Goal: Task Accomplishment & Management: Manage account settings

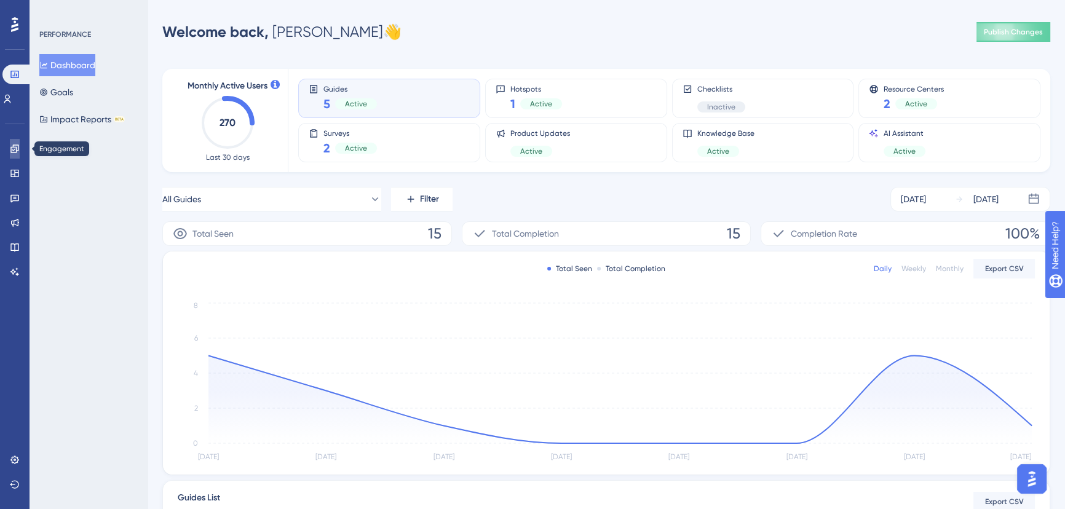
click at [17, 149] on icon at bounding box center [14, 148] width 8 height 8
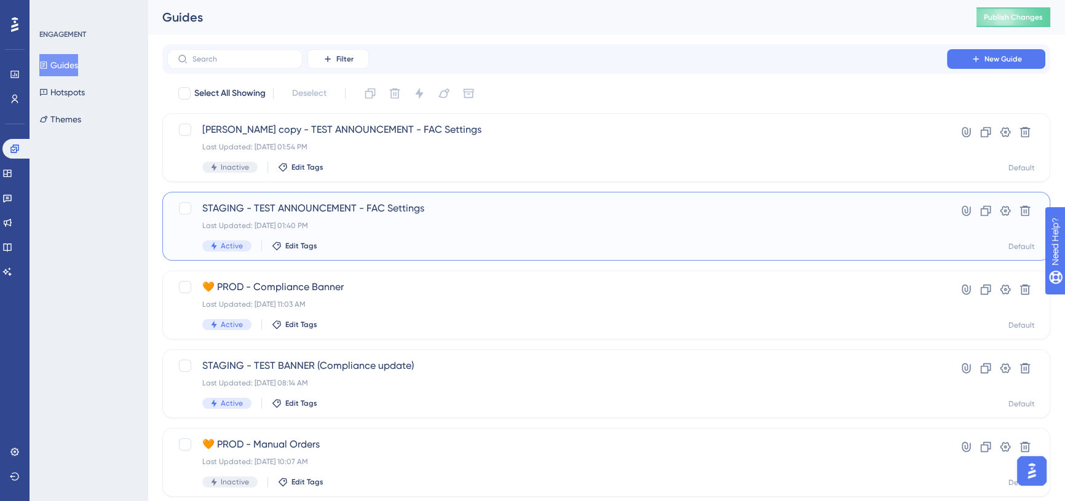
click at [349, 206] on span "STAGING - TEST ANNOUNCEMENT - FAC Settings" at bounding box center [556, 208] width 709 height 15
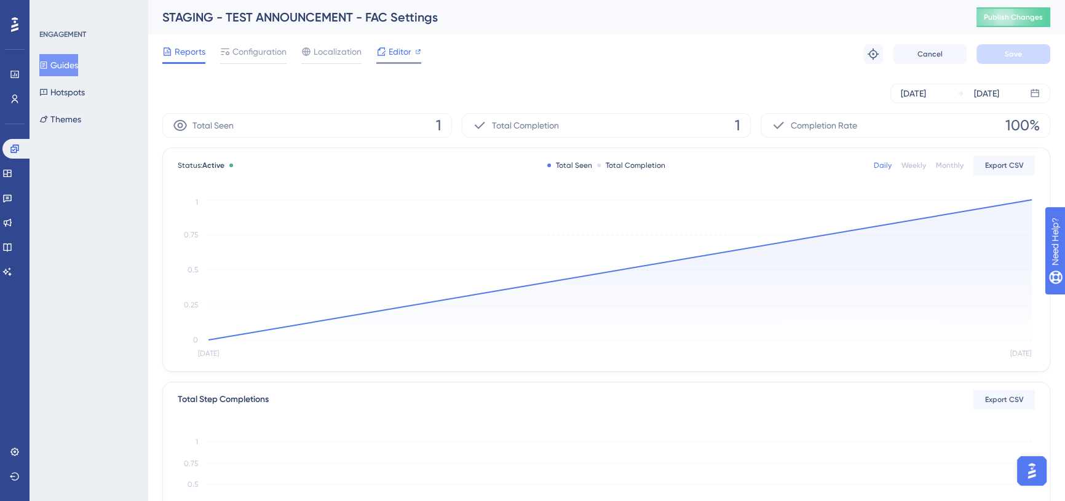
click at [389, 50] on span "Editor" at bounding box center [400, 51] width 23 height 15
click at [1000, 12] on button "Publish Changes" at bounding box center [1013, 17] width 74 height 20
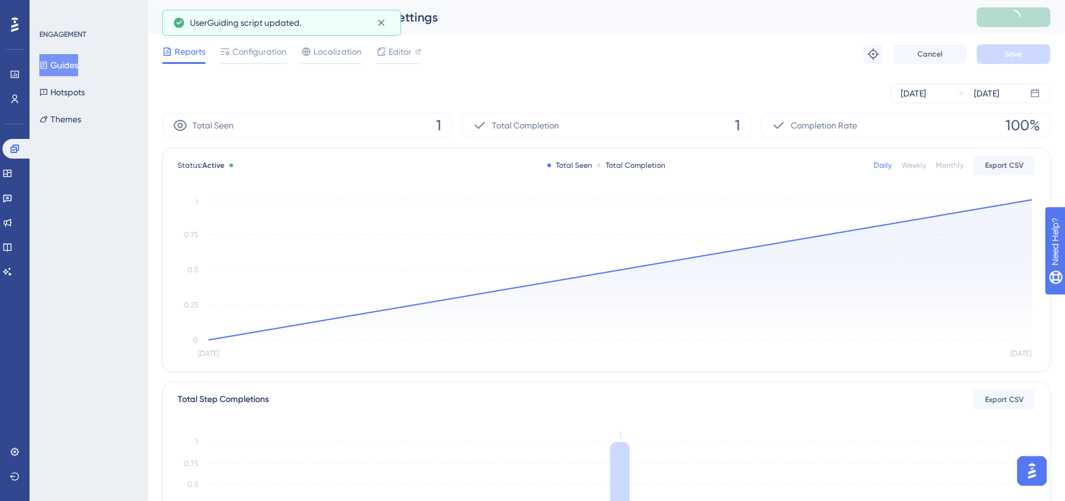
click at [74, 58] on button "Guides" at bounding box center [58, 65] width 39 height 22
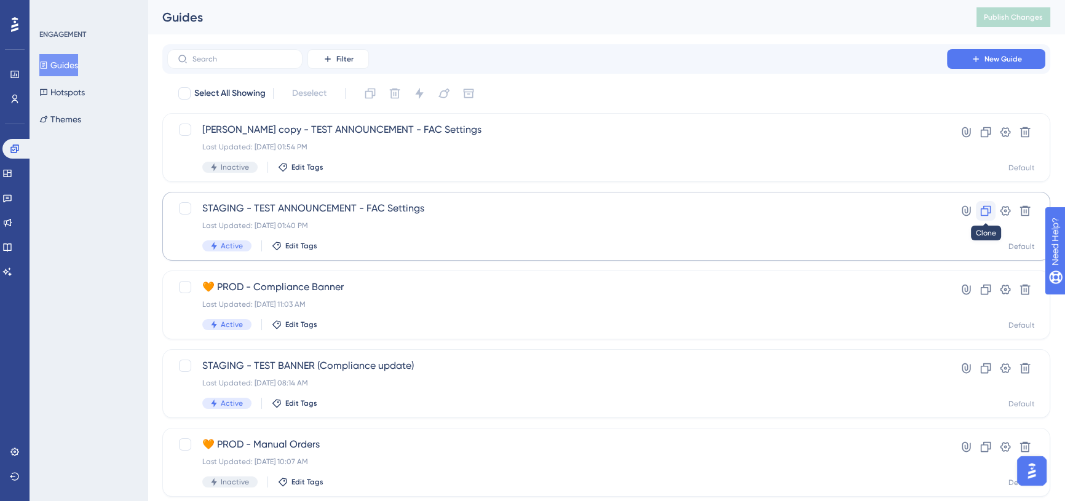
click at [989, 210] on icon at bounding box center [985, 211] width 12 height 12
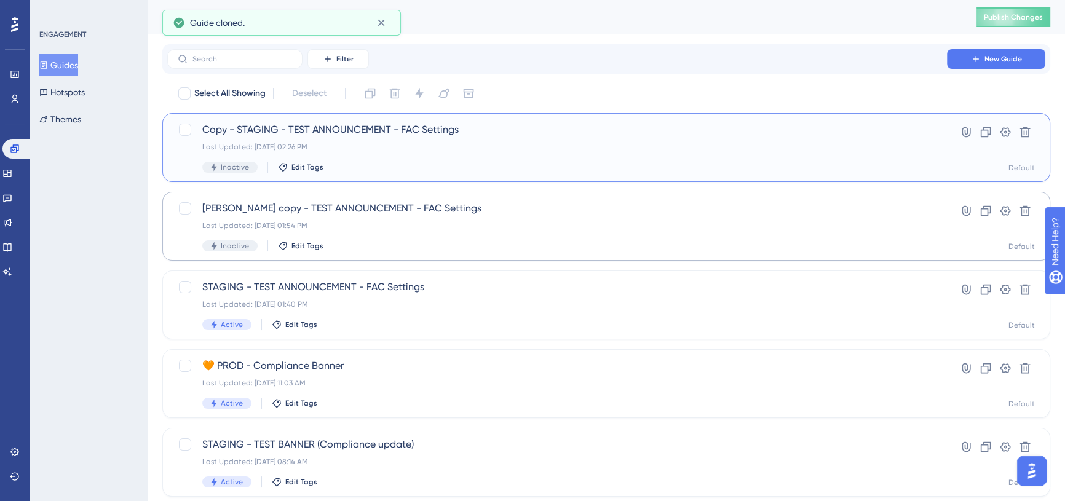
click at [247, 128] on span "Copy - STAGING - TEST ANNOUNCEMENT - FAC Settings" at bounding box center [556, 129] width 709 height 15
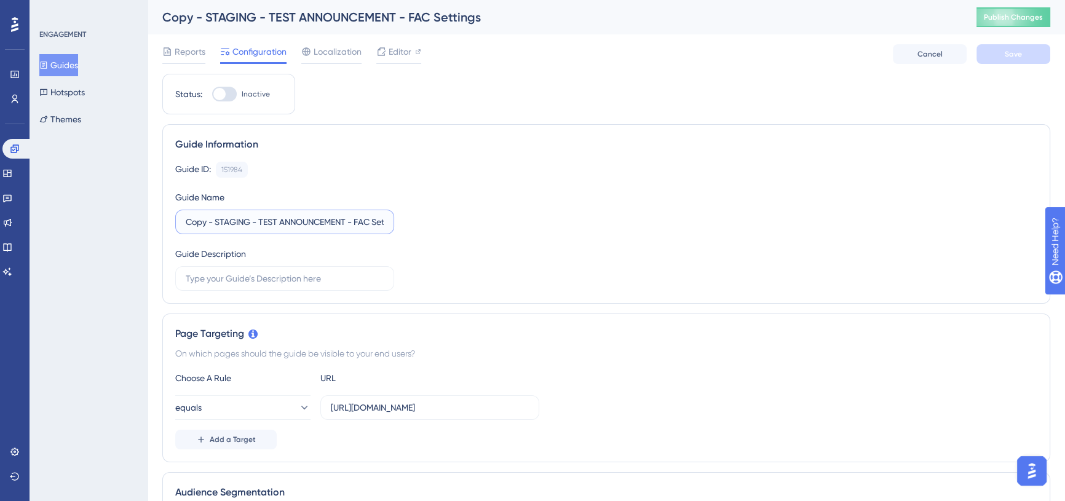
click at [200, 221] on input "Copy - STAGING - TEST ANNOUNCEMENT - FAC Settings" at bounding box center [285, 222] width 198 height 14
drag, startPoint x: 186, startPoint y: 219, endPoint x: 349, endPoint y: 218, distance: 162.3
click at [349, 218] on input "Copy - STAGING - TEST ANNOUNCEMENT - FAC Settings" at bounding box center [285, 222] width 198 height 14
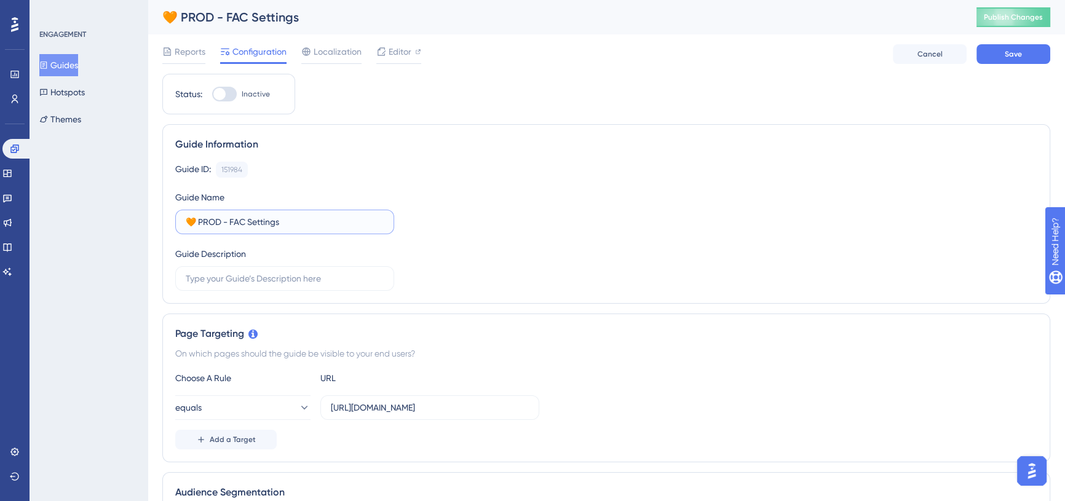
click at [225, 220] on input "🧡 PROD - FAC Settings" at bounding box center [285, 222] width 198 height 14
click at [305, 219] on input "🧡 PROD - FAC Settings" at bounding box center [285, 222] width 198 height 14
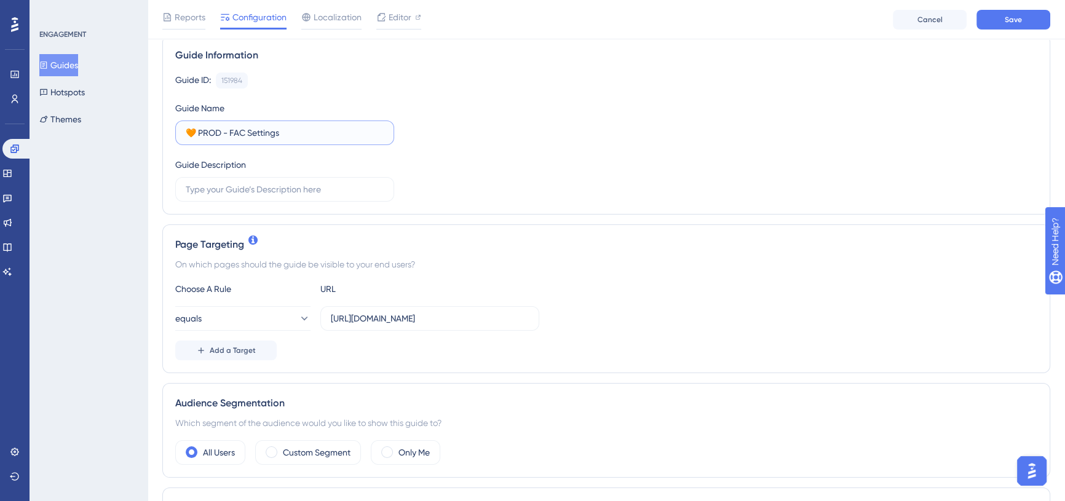
scroll to position [111, 0]
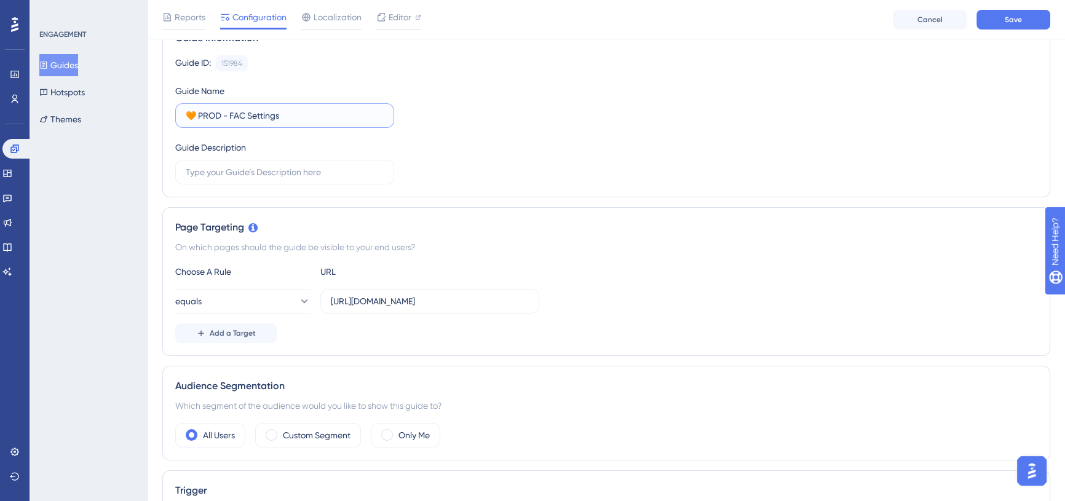
type input "🧡 PROD - FAC Settings"
click at [380, 301] on input "[URL][DOMAIN_NAME]" at bounding box center [430, 301] width 198 height 14
paste input "text"
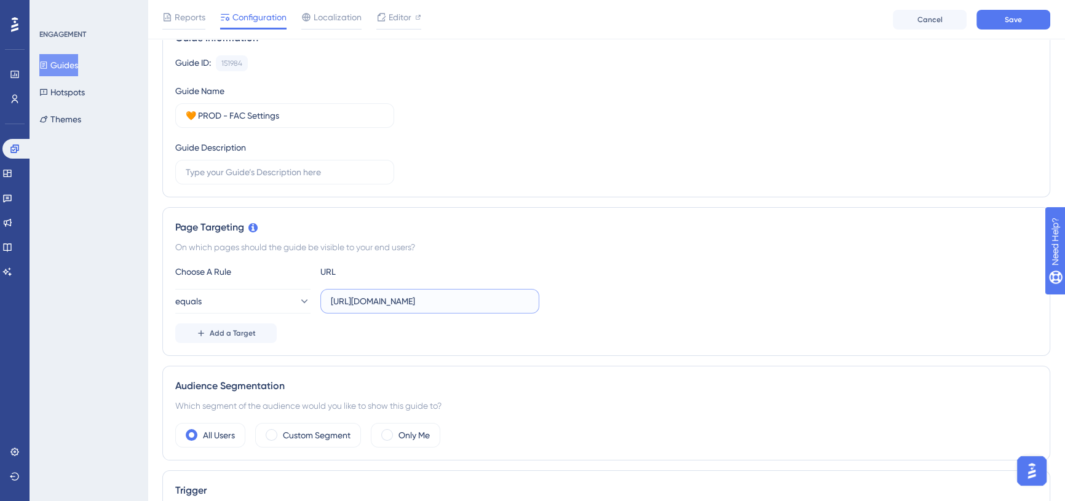
type input "[URL][DOMAIN_NAME]"
click at [501, 276] on div "Choose A Rule URL" at bounding box center [606, 271] width 862 height 15
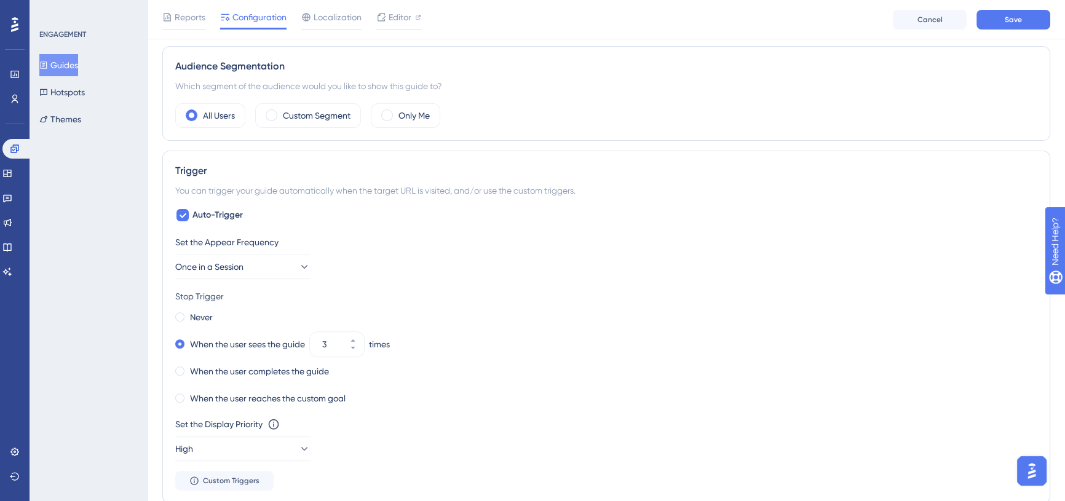
scroll to position [447, 0]
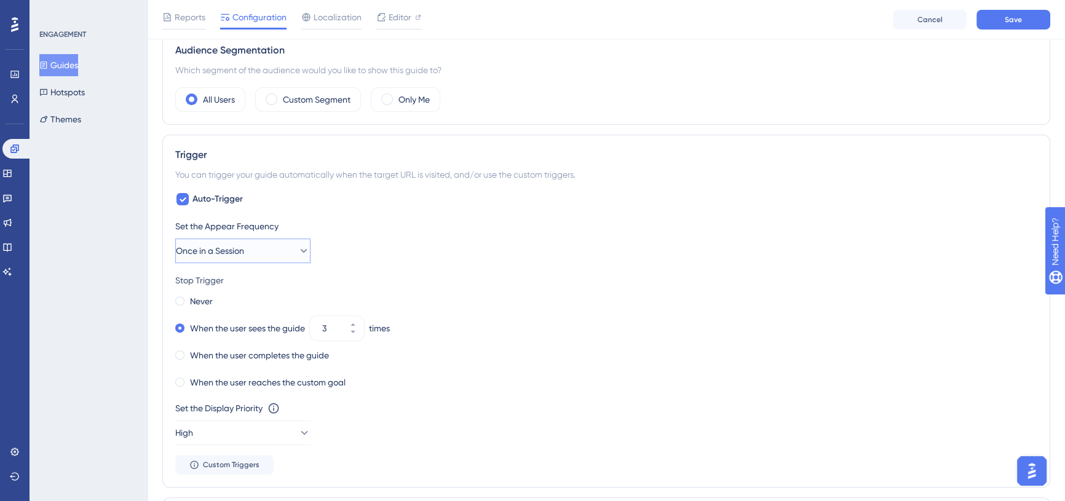
click at [244, 249] on span "Once in a Session" at bounding box center [210, 250] width 68 height 15
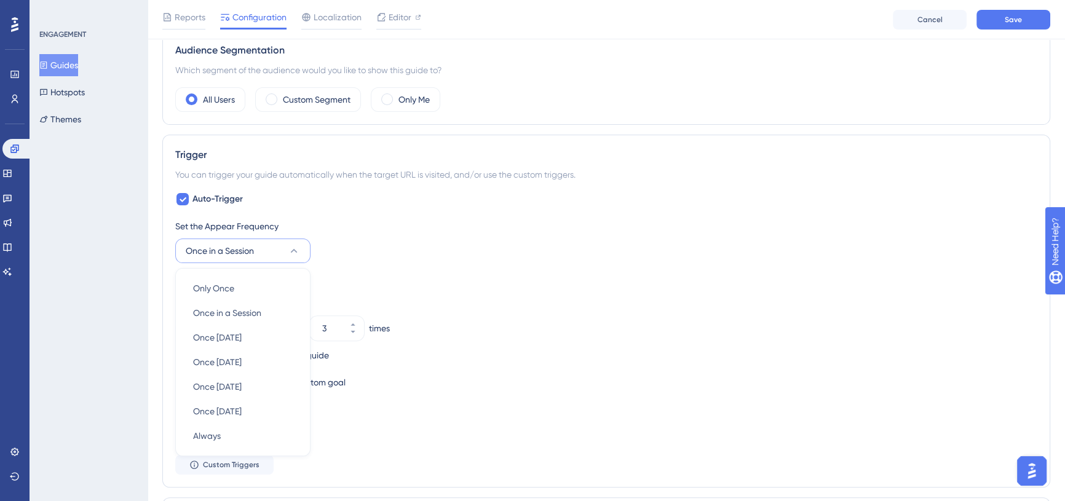
scroll to position [558, 0]
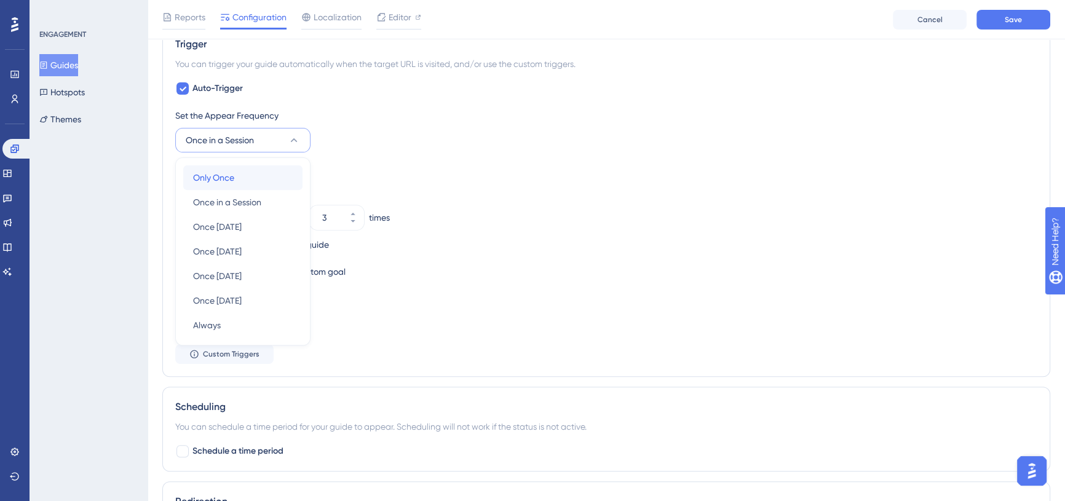
click at [243, 175] on div "Only Once Only Once" at bounding box center [243, 177] width 100 height 25
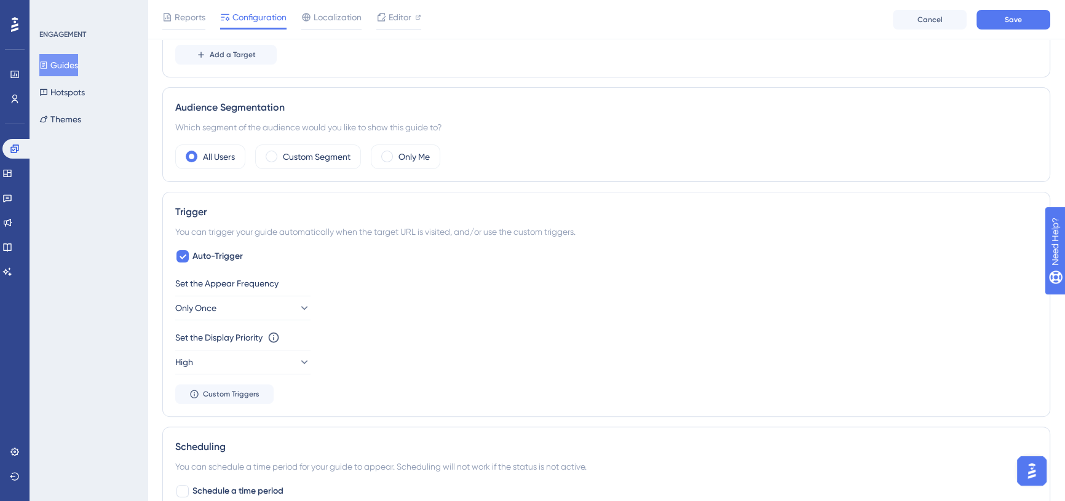
scroll to position [670, 0]
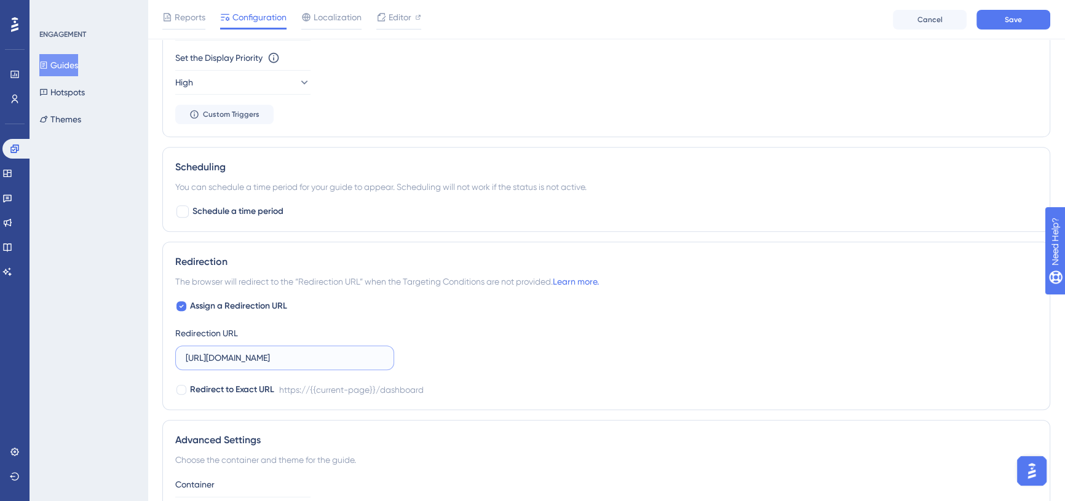
click at [250, 354] on input "[URL][DOMAIN_NAME]" at bounding box center [285, 358] width 198 height 14
paste input "text"
type input "[URL][DOMAIN_NAME]"
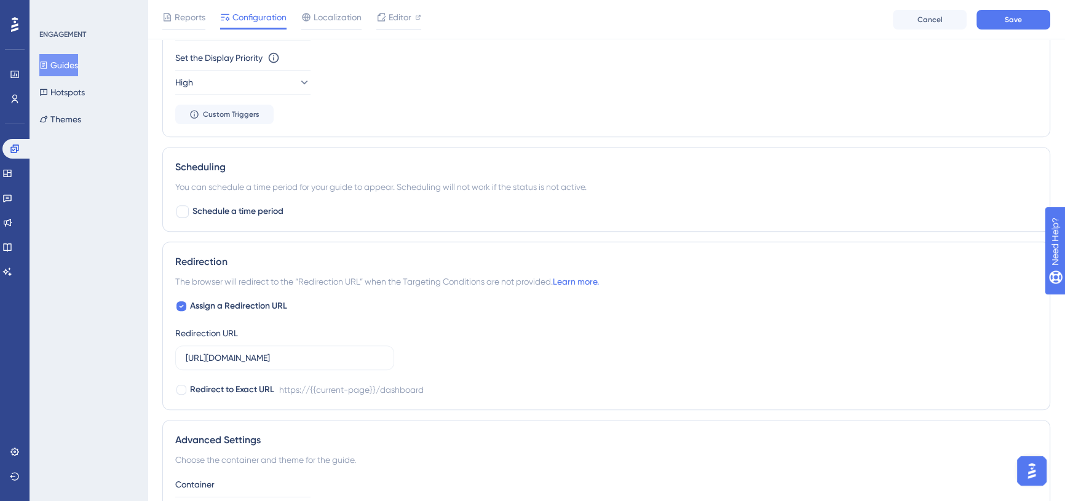
click at [393, 301] on div "Assign a Redirection URL Redirection URL [URL][DOMAIN_NAME] Redirect to Exact U…" at bounding box center [606, 348] width 862 height 98
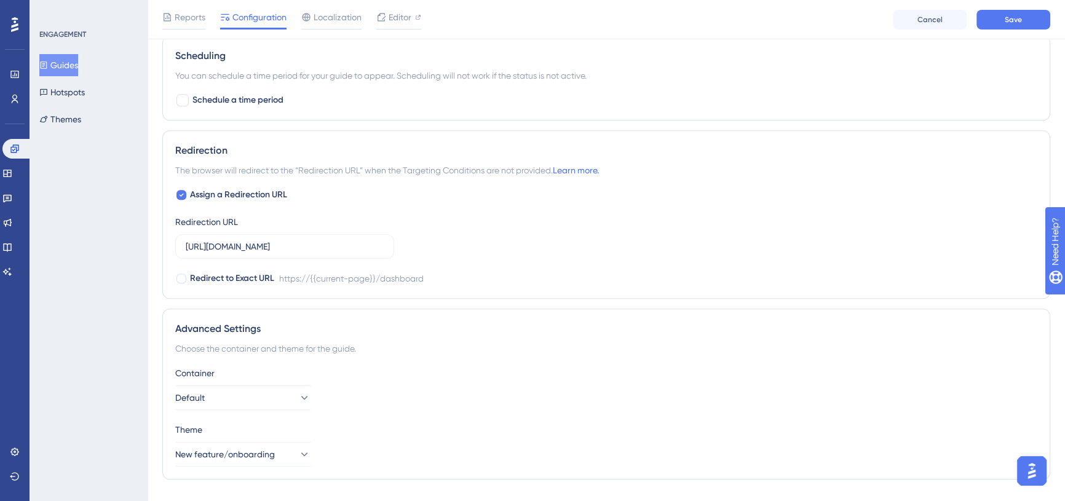
scroll to position [807, 0]
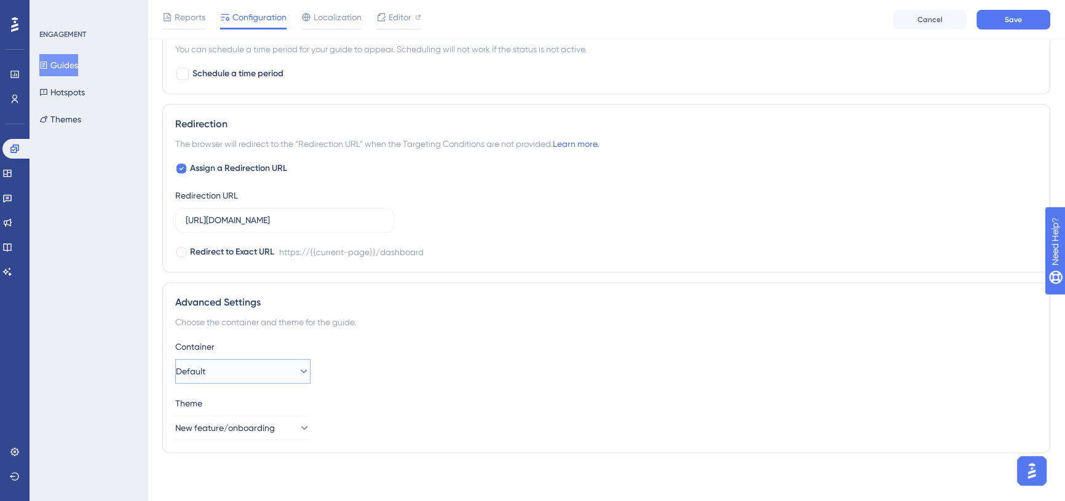
click at [298, 372] on icon at bounding box center [304, 371] width 12 height 12
click at [387, 367] on div "Container Default Default Default" at bounding box center [606, 361] width 862 height 44
click at [275, 423] on span "New feature/onboarding" at bounding box center [226, 428] width 100 height 15
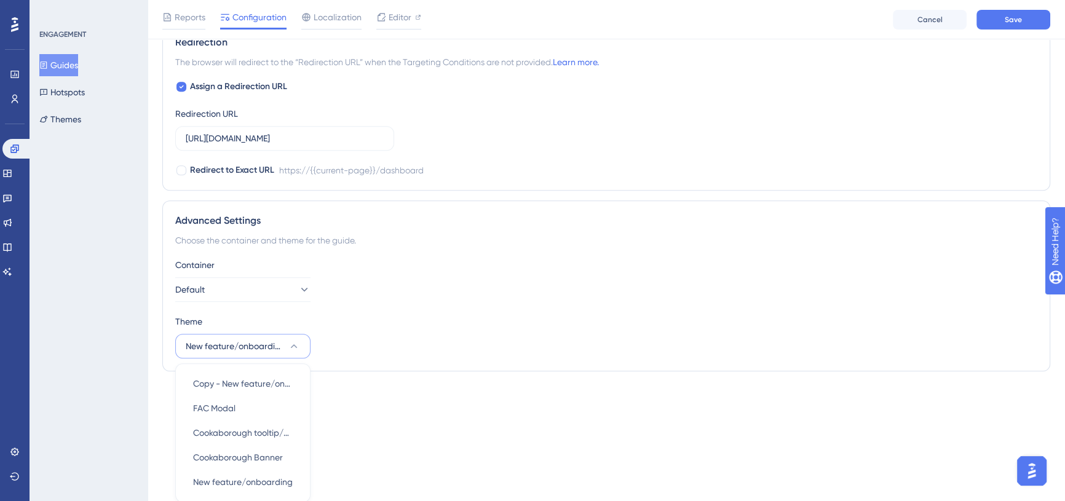
click at [523, 332] on div "Theme New feature/onboarding Copy - New feature/onboarding Copy - New feature/o…" at bounding box center [606, 336] width 862 height 44
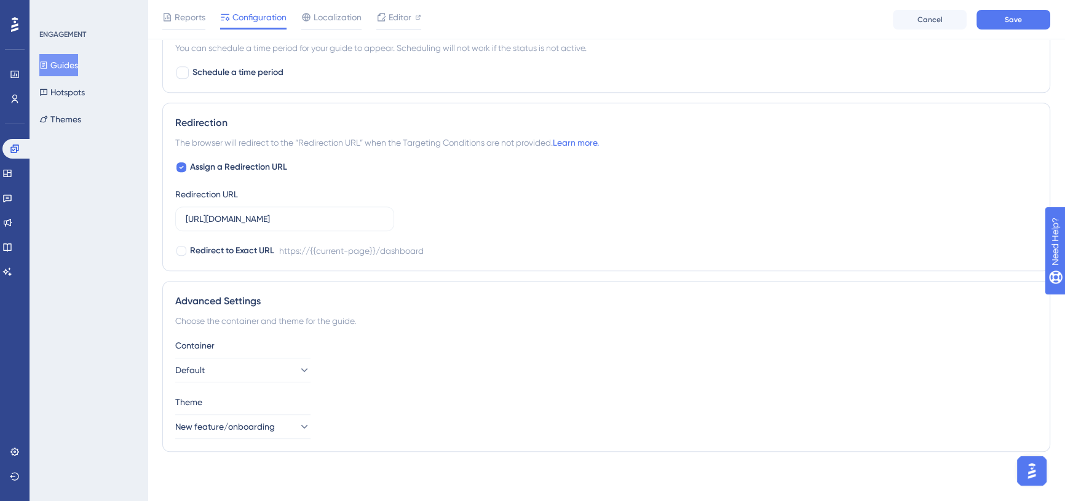
scroll to position [807, 0]
click at [1027, 25] on button "Save" at bounding box center [1013, 20] width 74 height 20
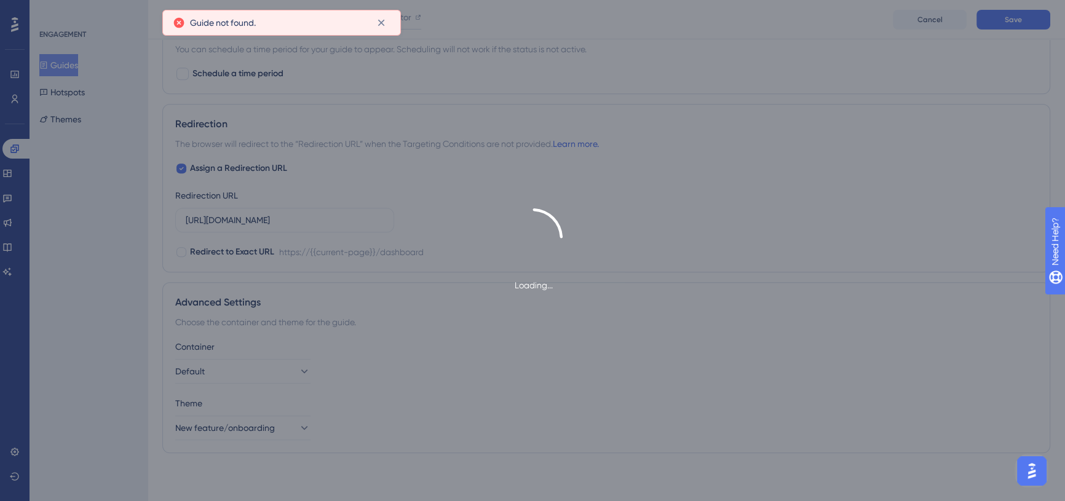
scroll to position [0, 0]
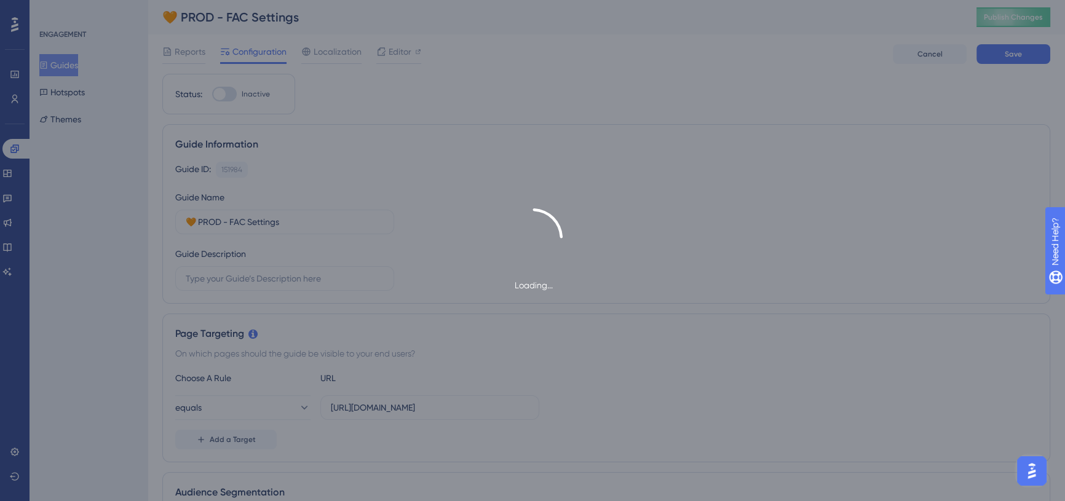
click at [516, 119] on div "Loading..." at bounding box center [532, 250] width 1065 height 501
click at [68, 73] on div "Loading..." at bounding box center [532, 250] width 1065 height 501
click at [68, 64] on div "Loading..." at bounding box center [532, 250] width 1065 height 501
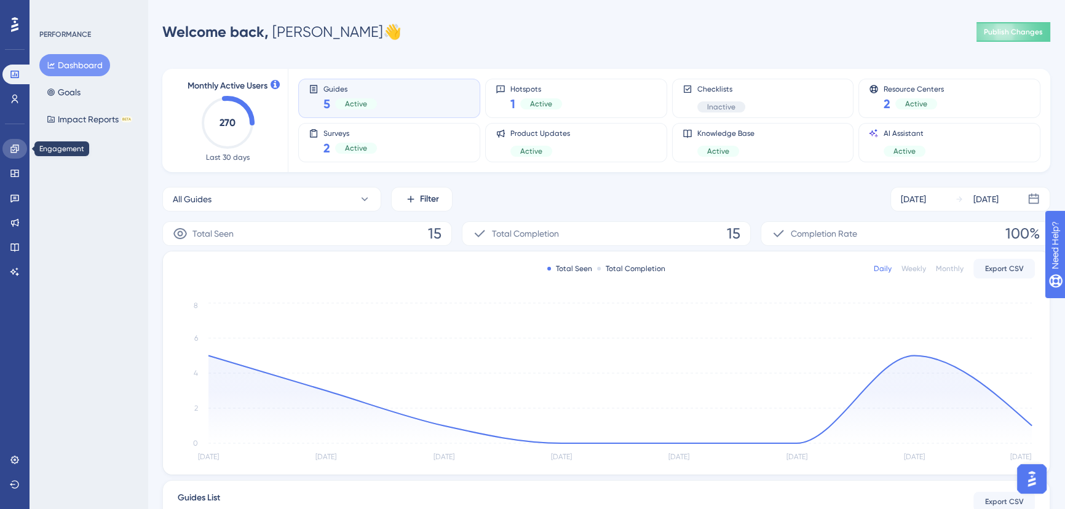
click at [19, 151] on icon at bounding box center [15, 149] width 10 height 10
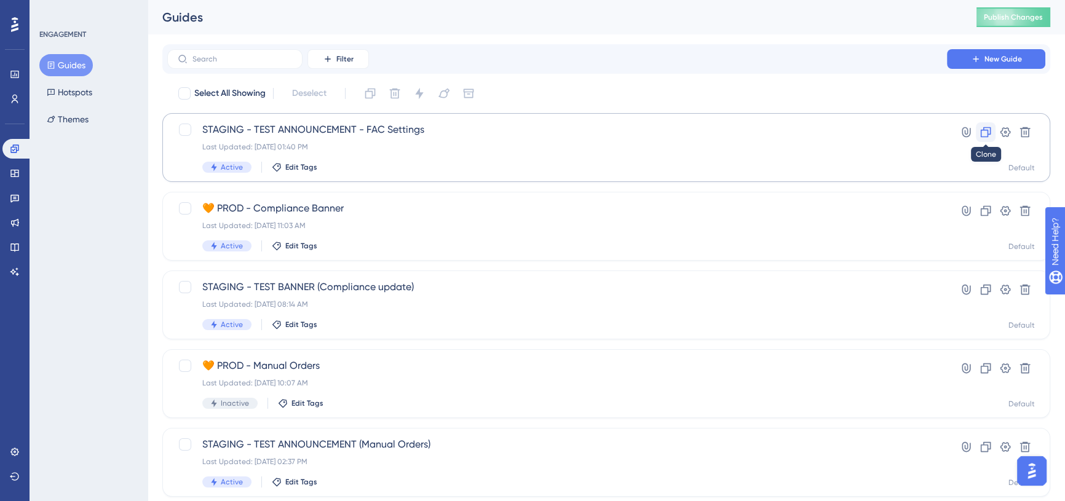
click at [979, 130] on icon at bounding box center [985, 132] width 12 height 12
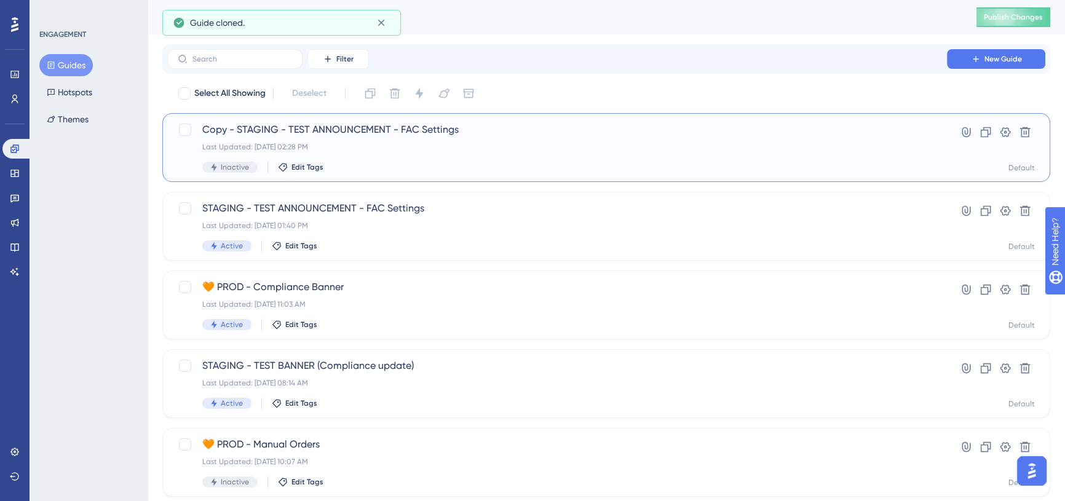
click at [413, 132] on span "Copy - STAGING - TEST ANNOUNCEMENT - FAC Settings" at bounding box center [556, 129] width 709 height 15
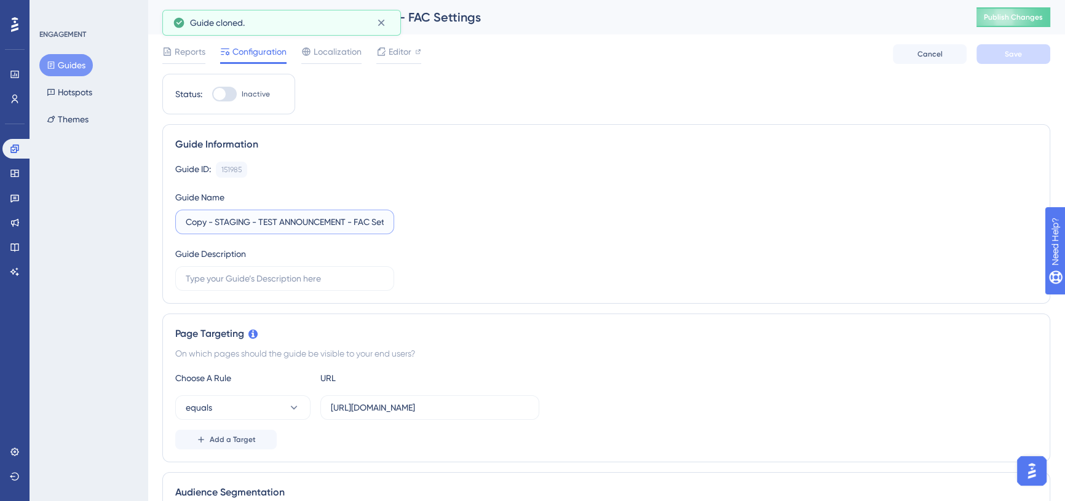
click at [227, 219] on input "Copy - STAGING - TEST ANNOUNCEMENT - FAC Settings" at bounding box center [285, 222] width 198 height 14
drag, startPoint x: 350, startPoint y: 221, endPoint x: 169, endPoint y: 226, distance: 180.8
click at [169, 226] on div "Guide Information Guide ID: 151985 Copy Guide Name Copy - STAGING - TEST ANNOUN…" at bounding box center [606, 214] width 888 height 180
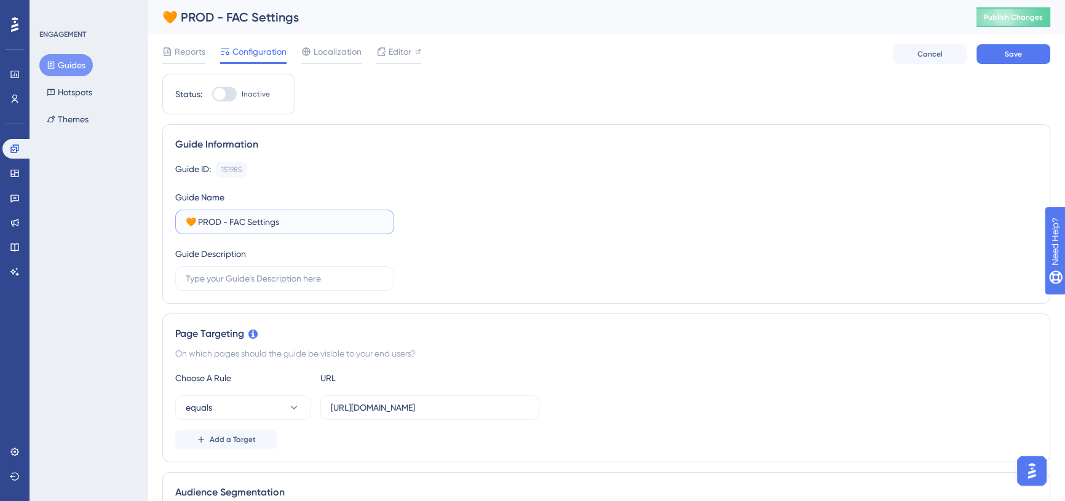
type input "🧡 PROD - FAC Settings"
click at [476, 252] on div "Guide ID: 151985 Copy Guide Name 🧡 PROD - FAC Settings Guide Description" at bounding box center [606, 226] width 862 height 129
click at [1005, 60] on button "Save" at bounding box center [1013, 54] width 74 height 20
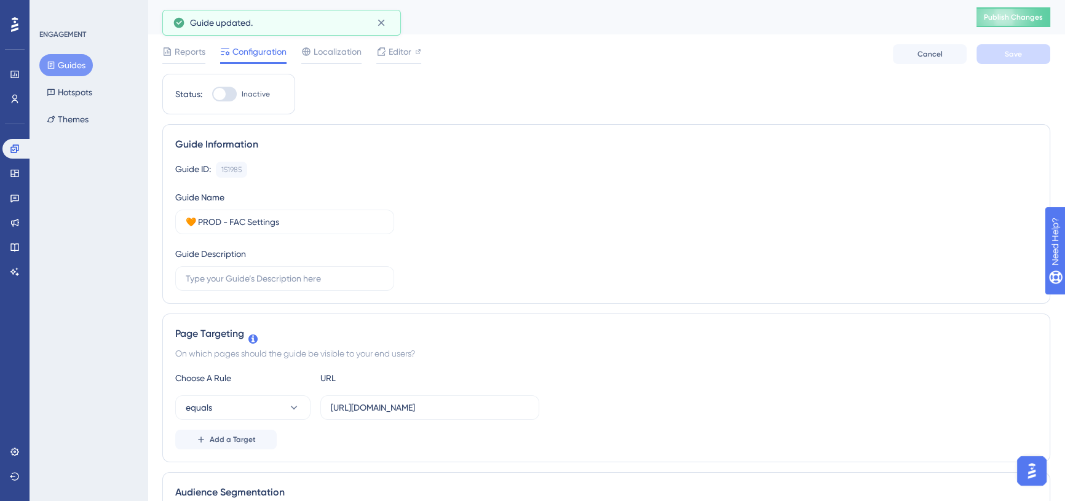
click at [81, 66] on button "Guides" at bounding box center [65, 65] width 53 height 22
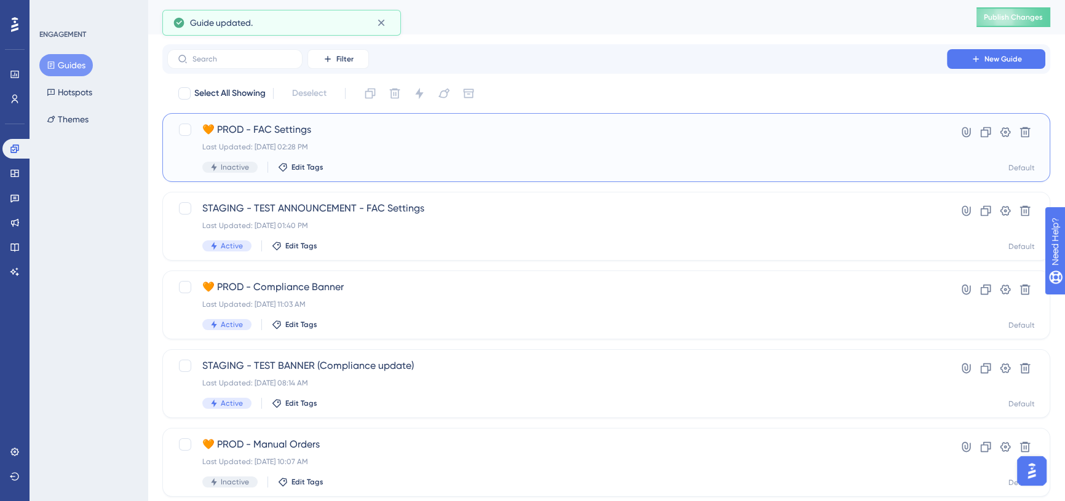
click at [309, 130] on span "🧡 PROD - FAC Settings" at bounding box center [556, 129] width 709 height 15
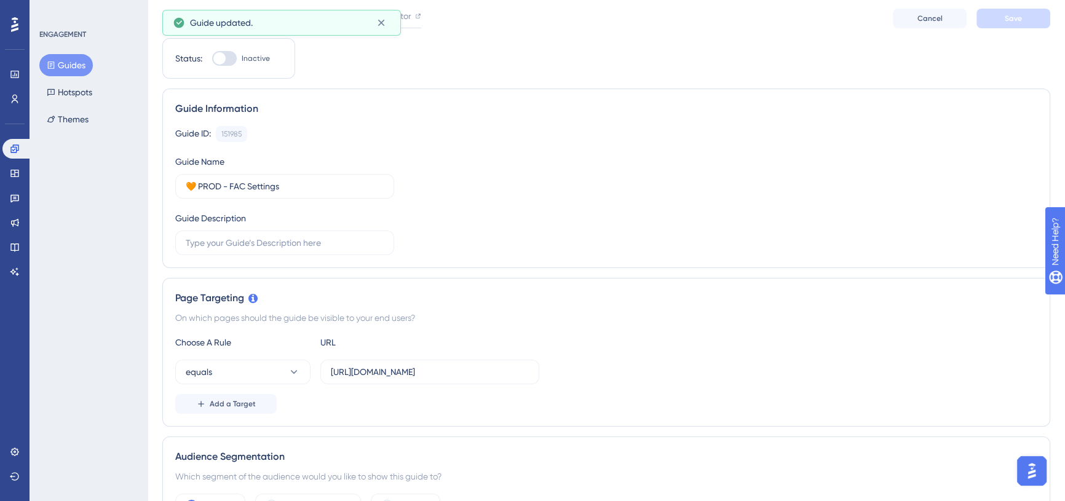
scroll to position [55, 0]
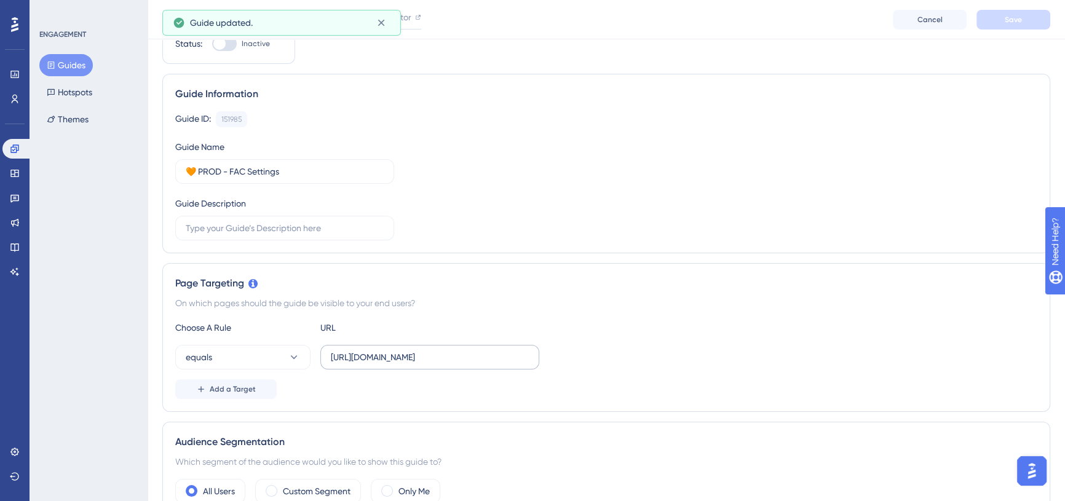
click at [379, 345] on label "[URL][DOMAIN_NAME]" at bounding box center [429, 357] width 219 height 25
click at [379, 350] on input "[URL][DOMAIN_NAME]" at bounding box center [430, 357] width 198 height 14
click at [383, 351] on input "[URL][DOMAIN_NAME]" at bounding box center [430, 357] width 198 height 14
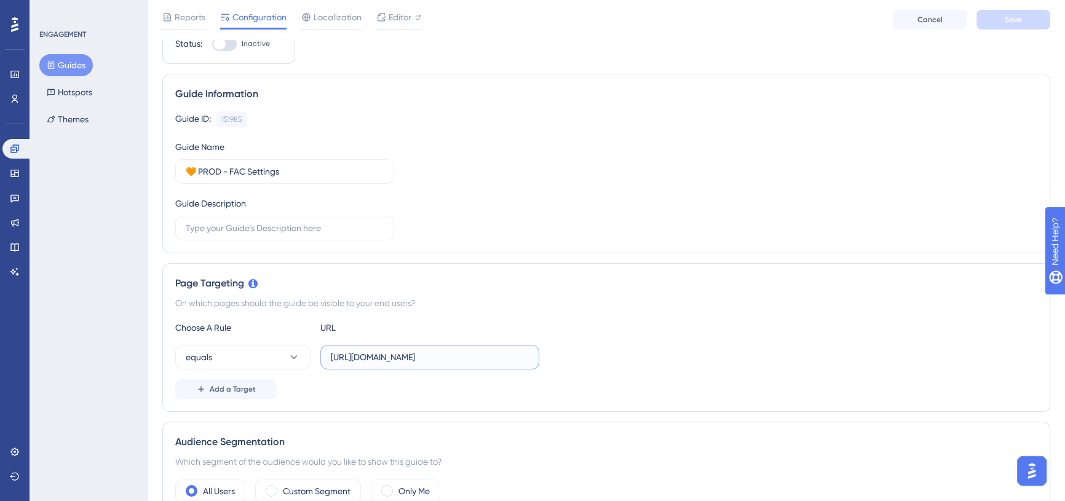
click at [383, 351] on input "[URL][DOMAIN_NAME]" at bounding box center [430, 357] width 198 height 14
paste input "text"
type input "[URL][DOMAIN_NAME]"
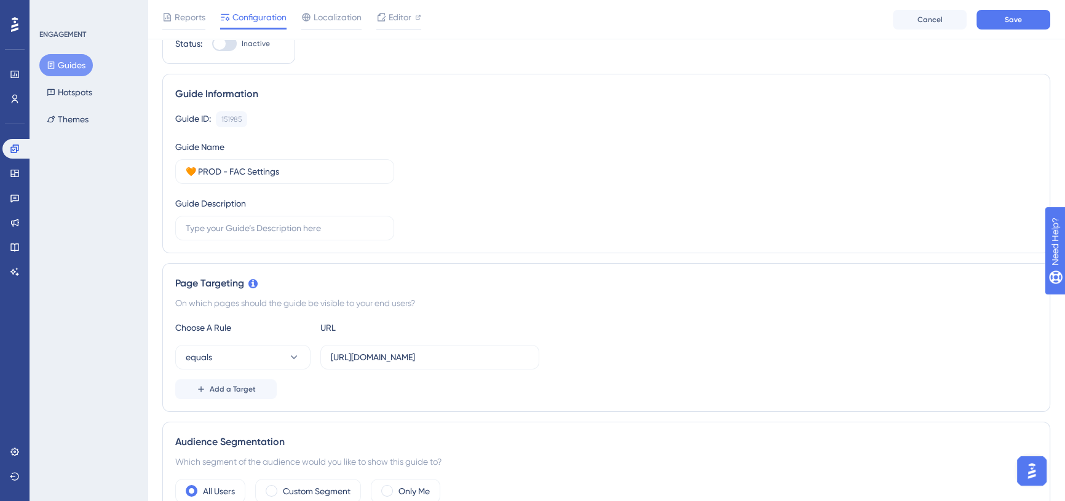
click at [457, 289] on div "Page Targeting" at bounding box center [606, 283] width 862 height 15
click at [996, 23] on button "Save" at bounding box center [1013, 20] width 74 height 20
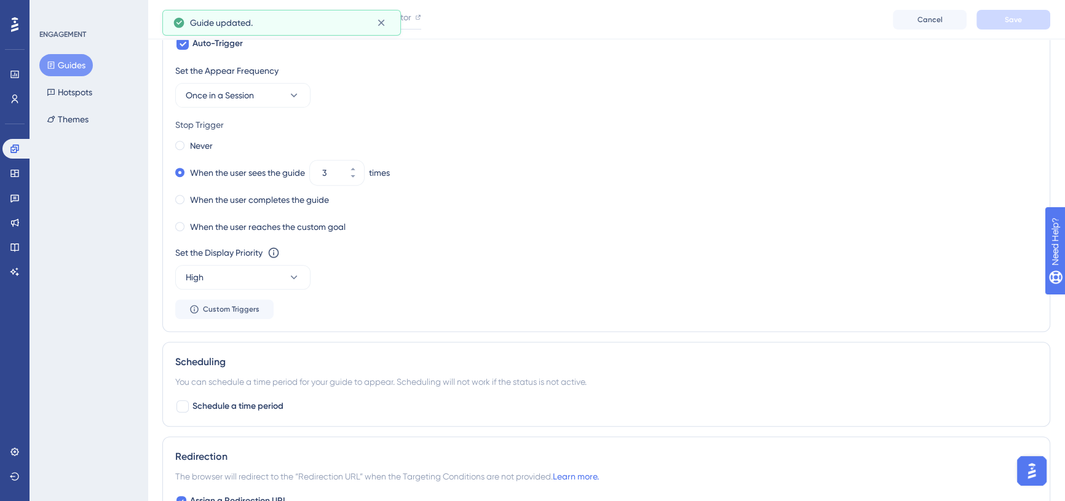
scroll to position [600, 0]
click at [188, 101] on span "Once in a Session" at bounding box center [220, 97] width 68 height 15
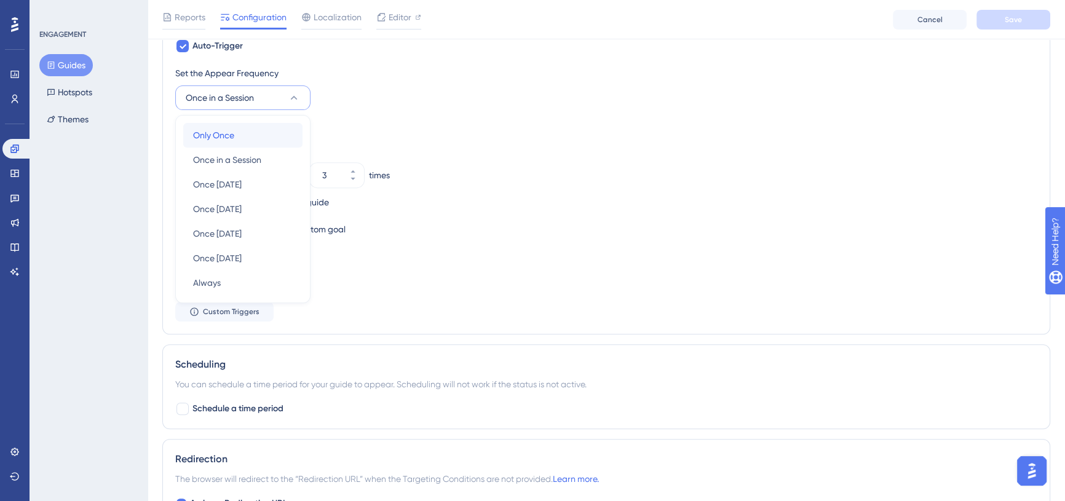
click at [211, 132] on span "Only Once" at bounding box center [213, 135] width 41 height 15
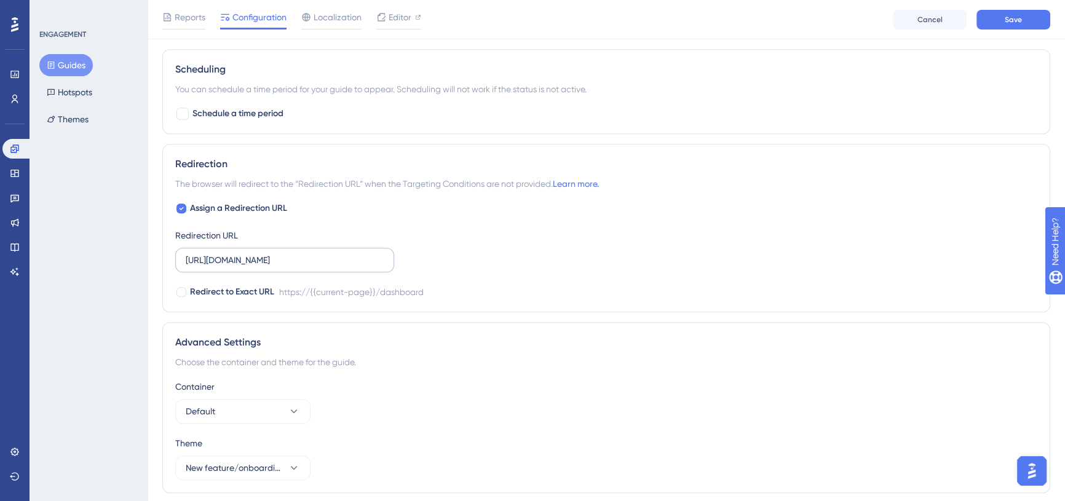
scroll to position [768, 0]
click at [312, 256] on input "[URL][DOMAIN_NAME]" at bounding box center [285, 260] width 198 height 14
paste input "text"
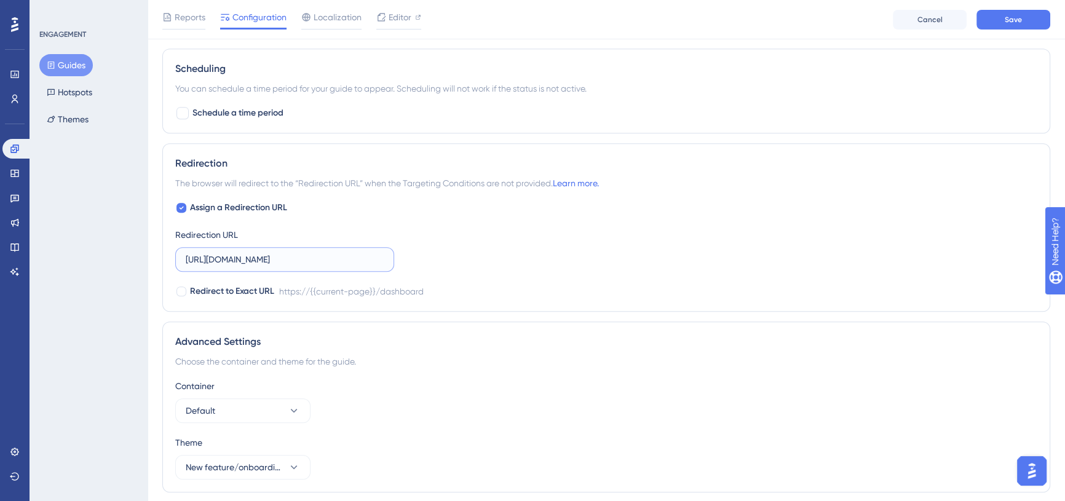
type input "[URL][DOMAIN_NAME]"
click at [477, 210] on div "Assign a Redirection URL Redirection URL [URL][DOMAIN_NAME] Redirect to Exact U…" at bounding box center [606, 249] width 862 height 98
click at [1007, 26] on button "Save" at bounding box center [1013, 20] width 74 height 20
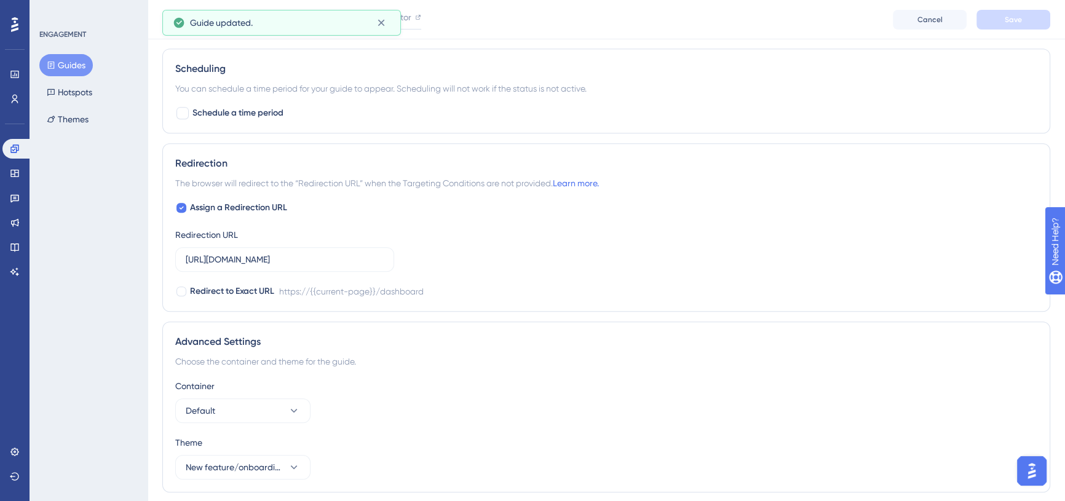
click at [79, 69] on button "Guides" at bounding box center [65, 65] width 53 height 22
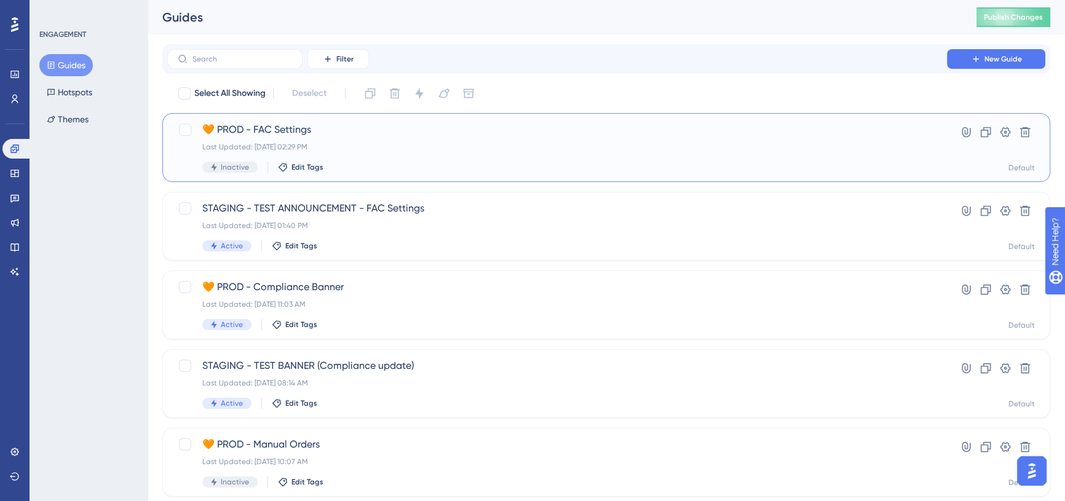
click at [302, 135] on span "🧡 PROD - FAC Settings" at bounding box center [556, 129] width 709 height 15
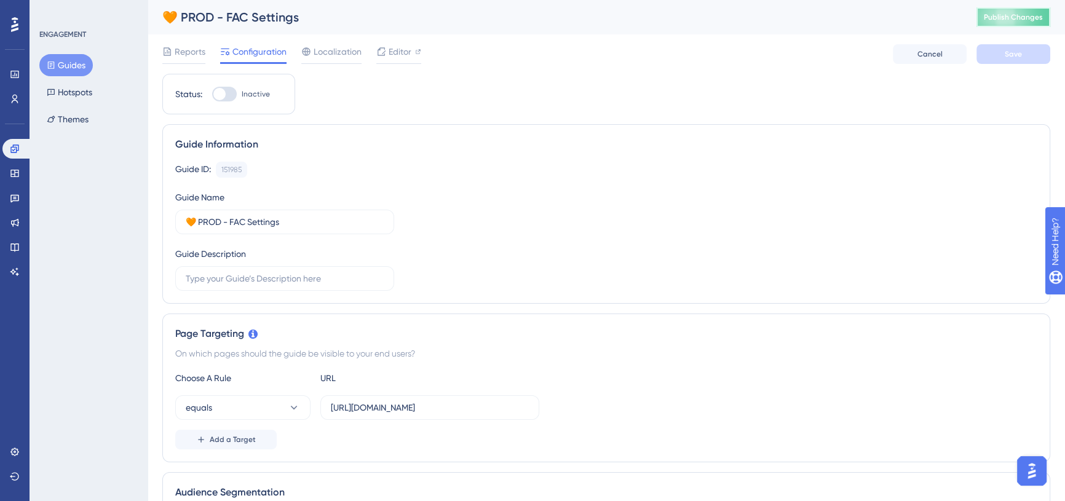
click at [1020, 17] on span "Publish Changes" at bounding box center [1013, 17] width 59 height 10
click at [232, 95] on div at bounding box center [224, 94] width 25 height 15
click at [212, 95] on input "Inactive" at bounding box center [211, 94] width 1 height 1
checkbox input "true"
click at [1014, 55] on span "Save" at bounding box center [1013, 54] width 17 height 10
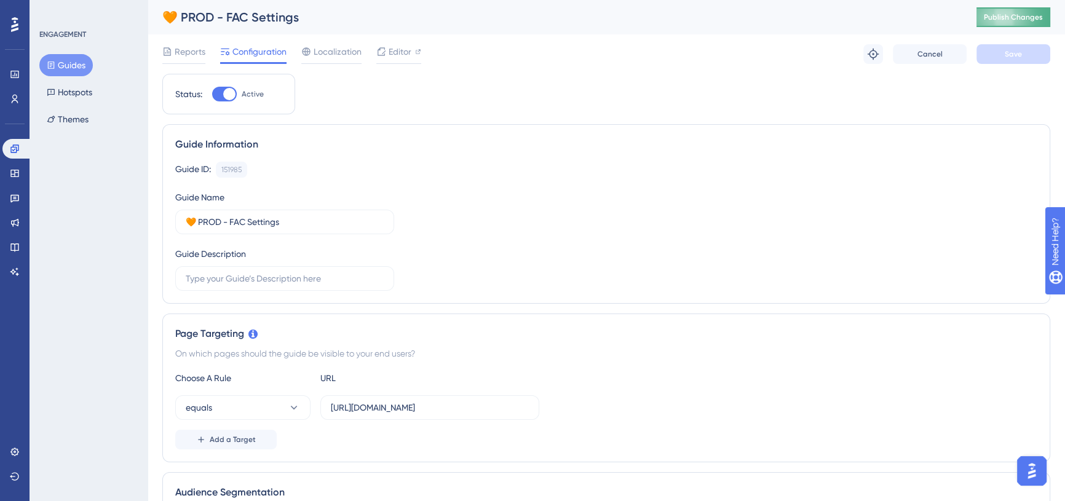
click at [1009, 11] on button "Publish Changes" at bounding box center [1013, 17] width 74 height 20
click at [15, 170] on icon at bounding box center [14, 173] width 8 height 7
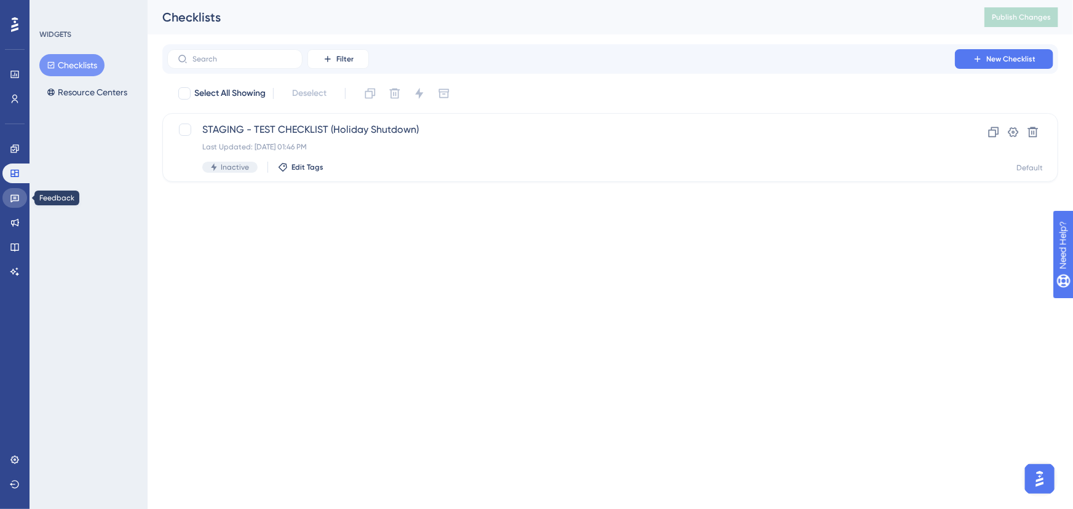
click at [12, 200] on icon at bounding box center [14, 199] width 9 height 8
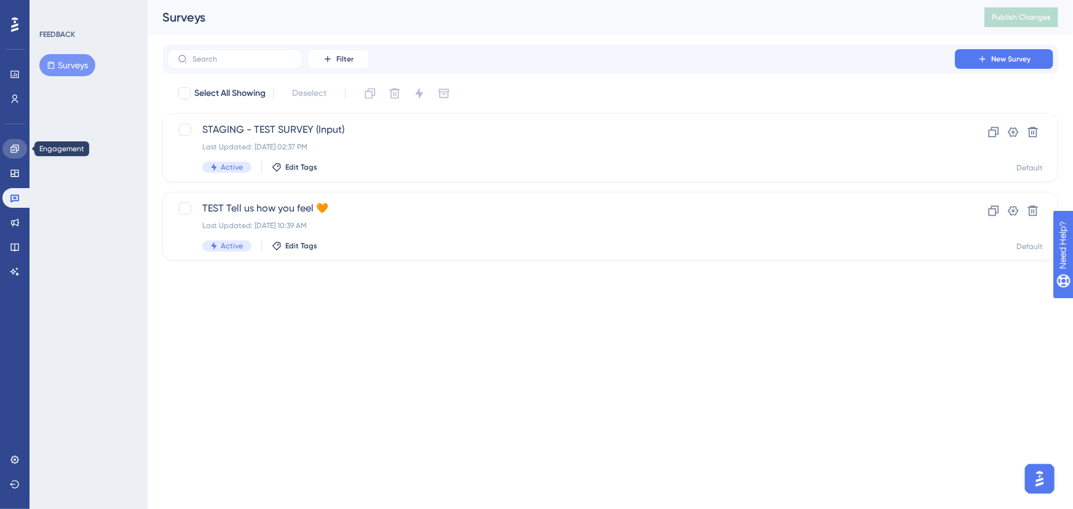
click at [14, 146] on icon at bounding box center [15, 149] width 10 height 10
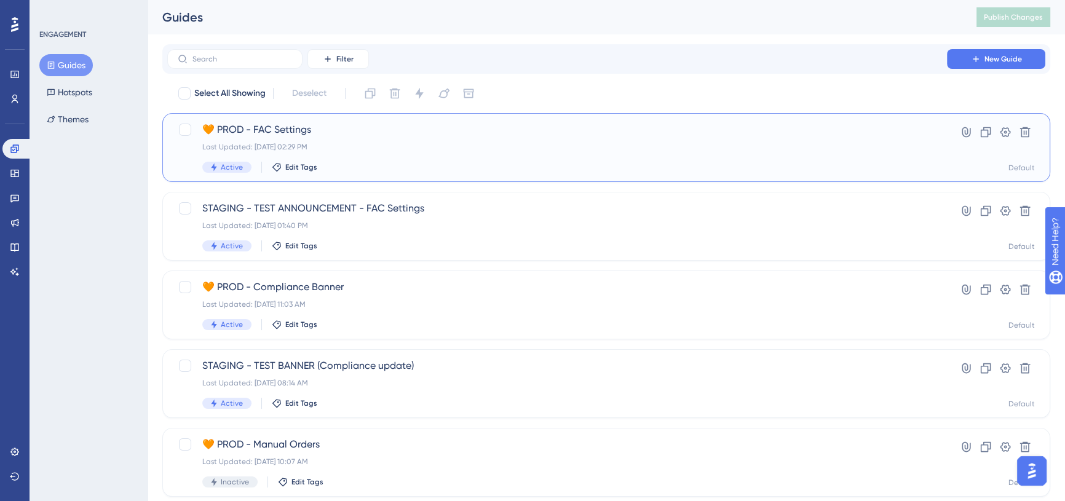
click at [336, 127] on span "🧡 PROD - FAC Settings" at bounding box center [556, 129] width 709 height 15
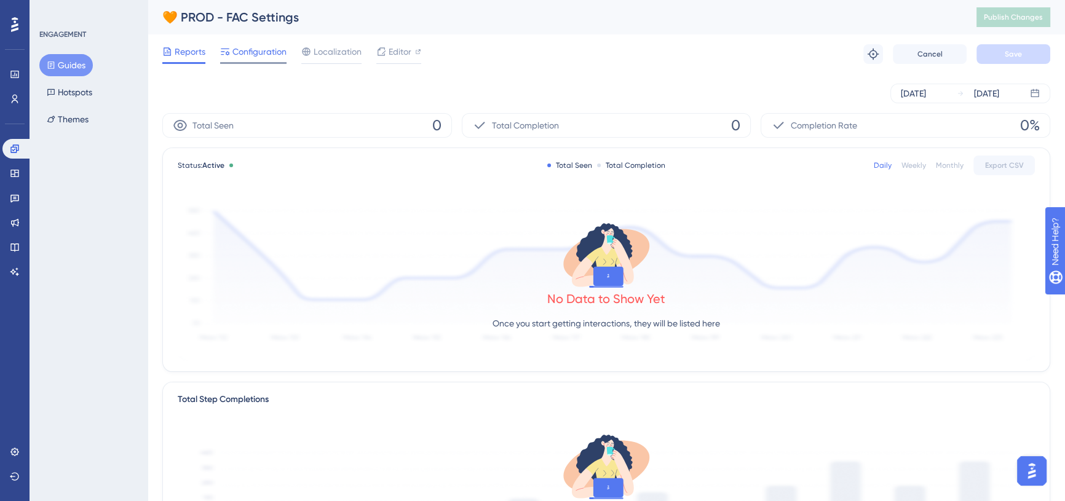
click at [255, 52] on span "Configuration" at bounding box center [259, 51] width 54 height 15
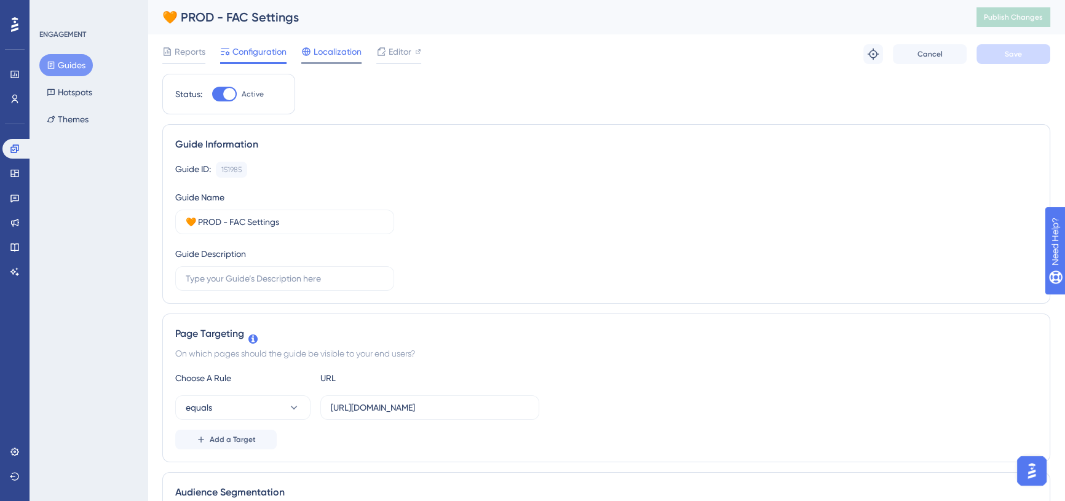
click at [326, 50] on span "Localization" at bounding box center [338, 51] width 48 height 15
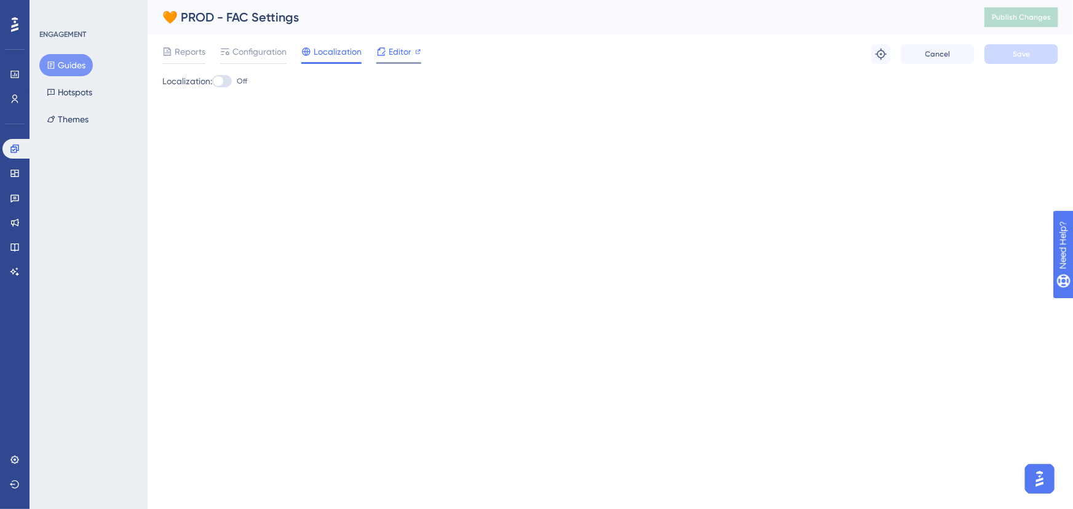
click at [400, 52] on span "Editor" at bounding box center [400, 51] width 23 height 15
